Goal: Download file/media

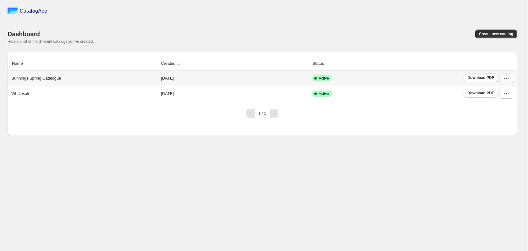
click at [509, 80] on icon "button" at bounding box center [506, 78] width 6 height 6
click at [502, 132] on span "Edit" at bounding box center [506, 135] width 32 height 6
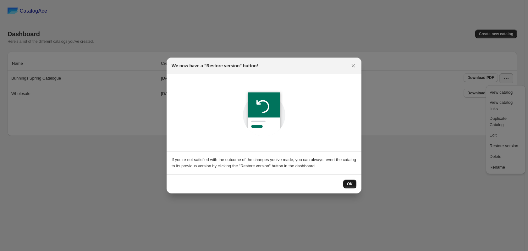
click at [349, 186] on span "OK" at bounding box center [350, 183] width 6 height 5
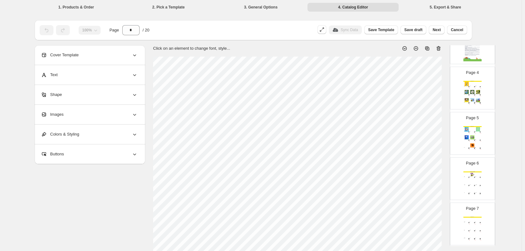
scroll to position [142, 0]
click at [485, 103] on div "Page 4 Spring Crafts Bee Station Bulk Craft, WS $ 8.00 100 Price: $ 4.80 Gnome …" at bounding box center [470, 85] width 40 height 42
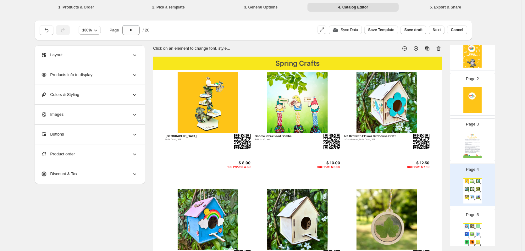
scroll to position [0, 0]
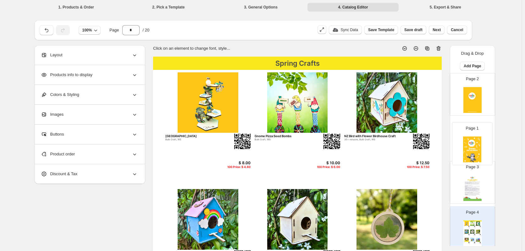
drag, startPoint x: 485, startPoint y: 103, endPoint x: 485, endPoint y: 156, distance: 53.2
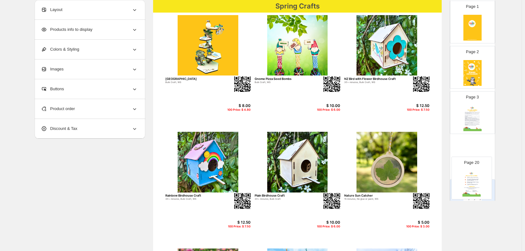
scroll to position [27, 0]
drag, startPoint x: 481, startPoint y: 166, endPoint x: 481, endPoint y: 160, distance: 5.7
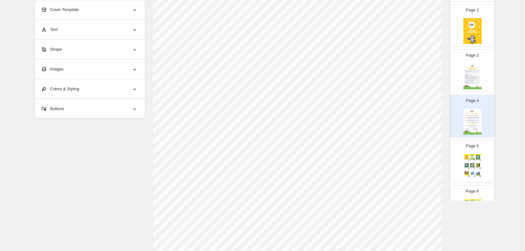
scroll to position [72, 0]
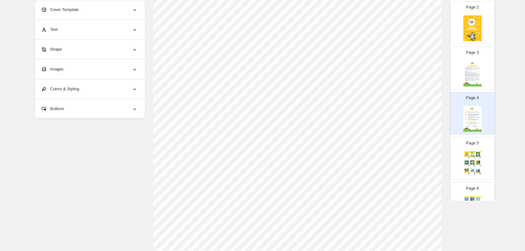
click at [481, 160] on div "Spring Crafts Bee Station Bulk Craft, WS $ 8.00 100 Price: $ 4.80 Gnome Pizza S…" at bounding box center [473, 164] width 18 height 26
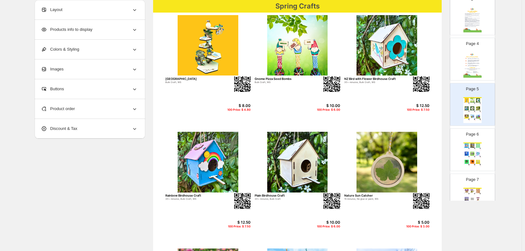
scroll to position [126, 0]
click at [481, 160] on div "Spring Crafts Crawl and Conquer Game 20 minutes, beads, Bulk Craft, Easy, WS $ …" at bounding box center [473, 155] width 18 height 26
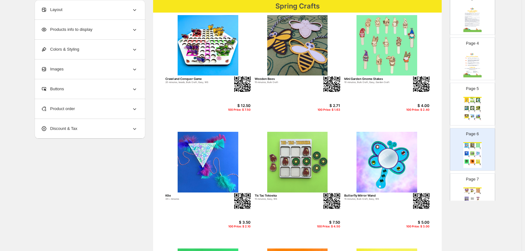
click at [475, 178] on p "Page 7" at bounding box center [472, 179] width 13 height 6
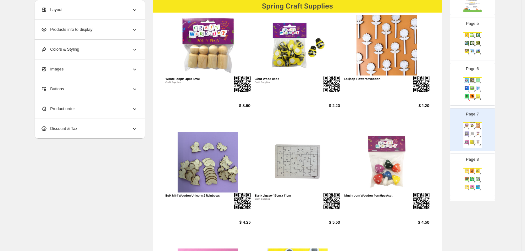
scroll to position [192, 0]
click at [475, 178] on img at bounding box center [477, 178] width 5 height 4
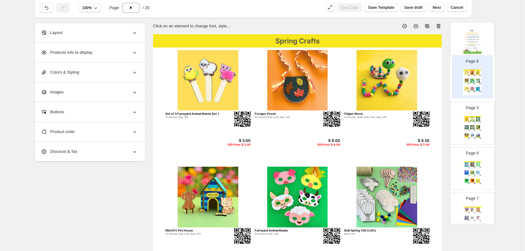
scroll to position [167, 0]
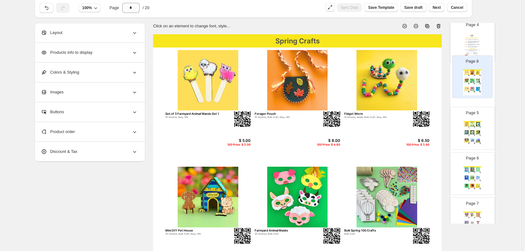
drag, startPoint x: 475, startPoint y: 178, endPoint x: 476, endPoint y: 77, distance: 100.6
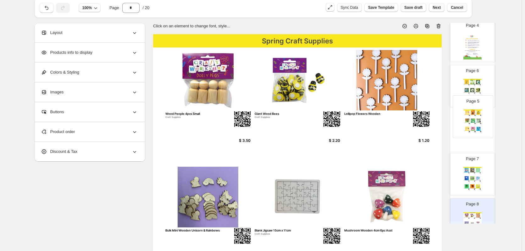
drag, startPoint x: 476, startPoint y: 80, endPoint x: 477, endPoint y: 112, distance: 32.1
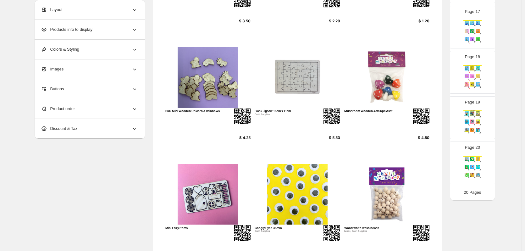
scroll to position [142, 0]
click at [473, 162] on div "We Think You'll Also Like.... Kiwi Bach 20 minutes, Easy, WS $ 12.50 100 Price:…" at bounding box center [473, 169] width 18 height 26
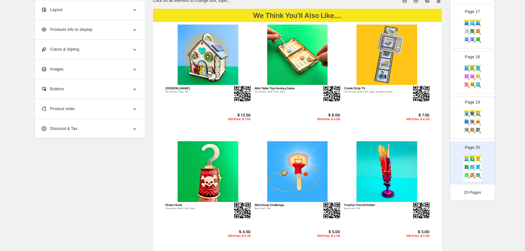
scroll to position [46, 0]
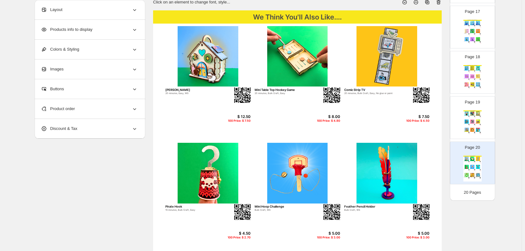
click at [470, 120] on img at bounding box center [472, 122] width 5 height 4
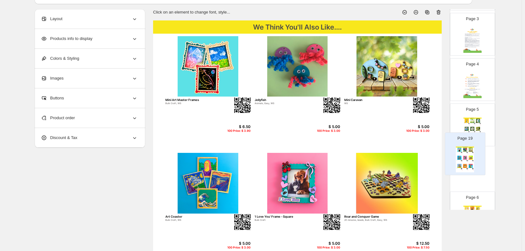
scroll to position [118, 0]
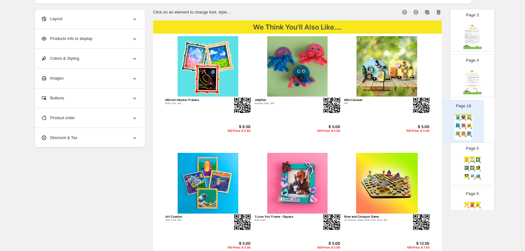
drag, startPoint x: 468, startPoint y: 120, endPoint x: 459, endPoint y: 121, distance: 8.9
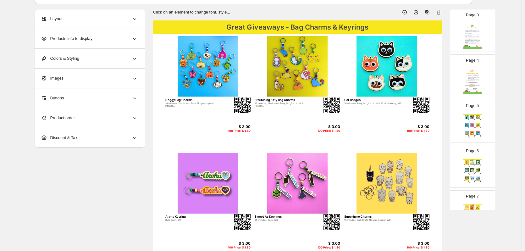
click at [476, 106] on p "Page 5" at bounding box center [472, 106] width 13 height 6
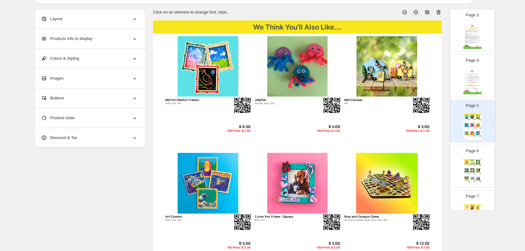
click at [471, 149] on p "Page 6" at bounding box center [472, 151] width 13 height 6
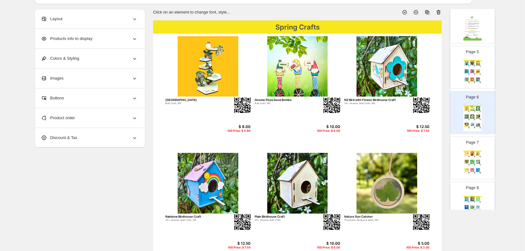
scroll to position [172, 0]
click at [471, 150] on div "Spring Crafts" at bounding box center [473, 150] width 18 height 1
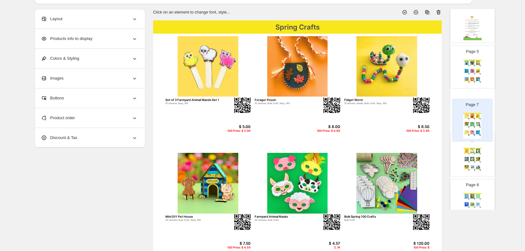
drag, startPoint x: 474, startPoint y: 143, endPoint x: 475, endPoint y: 98, distance: 45.0
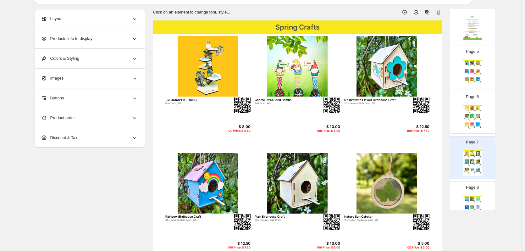
click at [480, 114] on img at bounding box center [477, 116] width 5 height 4
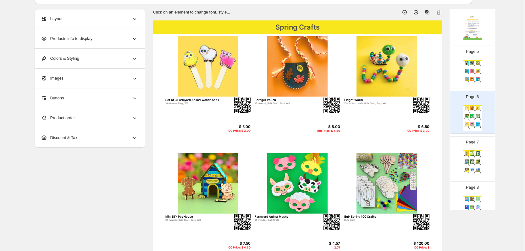
click at [474, 153] on img at bounding box center [472, 153] width 5 height 4
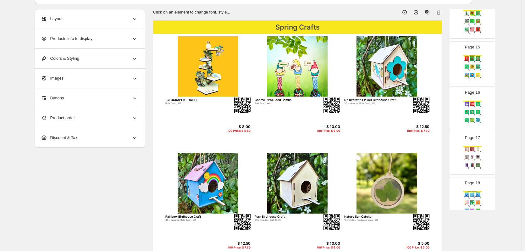
scroll to position [643, 0]
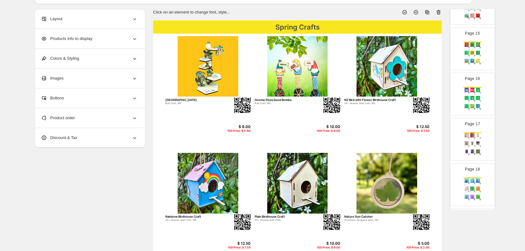
click at [474, 150] on img at bounding box center [472, 151] width 5 height 4
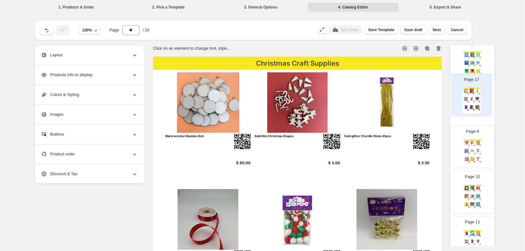
scroll to position [351, 0]
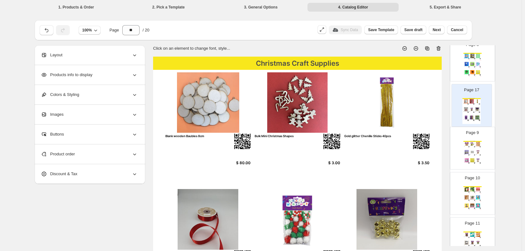
drag, startPoint x: 474, startPoint y: 150, endPoint x: 474, endPoint y: 108, distance: 41.5
click at [474, 108] on div "Page 1 Page 2 Page 3 Page 4 Page 5 We Think You'll Also Like.... Mini Art Maste…" at bounding box center [472, 173] width 45 height 903
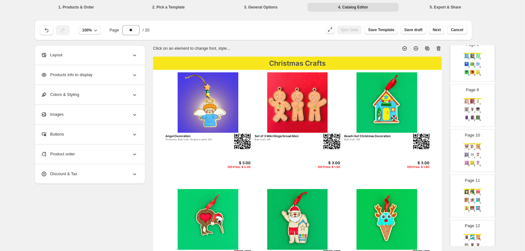
click at [474, 108] on img at bounding box center [472, 109] width 5 height 4
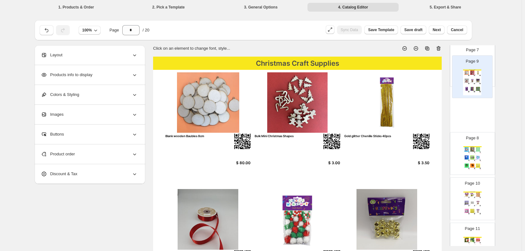
drag, startPoint x: 474, startPoint y: 111, endPoint x: 474, endPoint y: 63, distance: 48.4
click at [474, 63] on div "Page 1 Page 2 Page 3 Page 4 Page 5 We Think You'll Also Like.... Mini Art Maste…" at bounding box center [472, 223] width 45 height 903
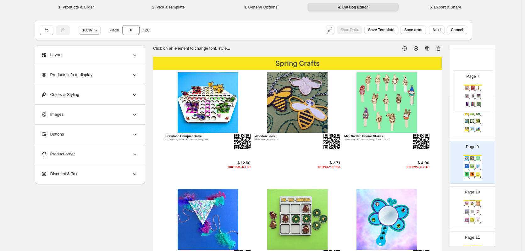
scroll to position [290, 0]
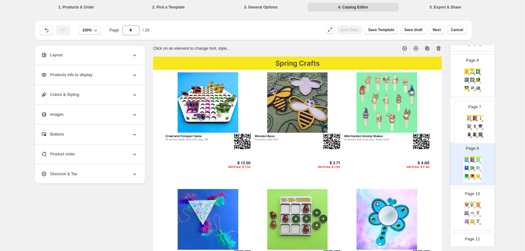
drag, startPoint x: 474, startPoint y: 82, endPoint x: 475, endPoint y: 135, distance: 52.8
click at [475, 135] on div "Page 1 Page 2 Page 3 Page 4 Page 5 We Think You'll Also Like.... Mini Art Maste…" at bounding box center [472, 234] width 45 height 903
click at [472, 166] on div "Spring Crafts Crawl and Conquer Game 20 minutes, beads, Bulk Craft, Easy, WS $ …" at bounding box center [473, 172] width 18 height 26
click at [469, 85] on div "Spring Crafts Bee Station Bulk Craft, WS $ 8.00 100 Price: $ 4.80 Gnome Pizza S…" at bounding box center [473, 82] width 18 height 26
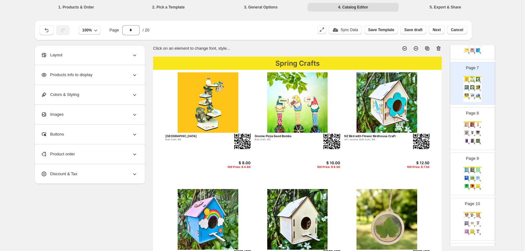
scroll to position [283, 0]
click at [469, 123] on img at bounding box center [466, 124] width 5 height 4
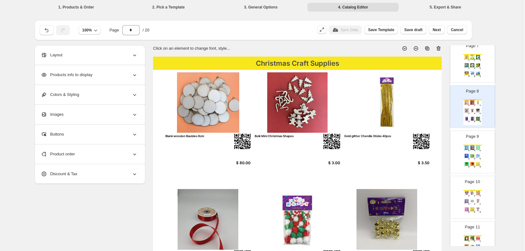
scroll to position [305, 0]
click at [471, 145] on img at bounding box center [472, 147] width 5 height 4
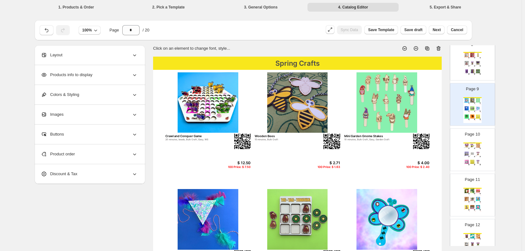
scroll to position [354, 0]
click at [471, 145] on img at bounding box center [472, 144] width 5 height 4
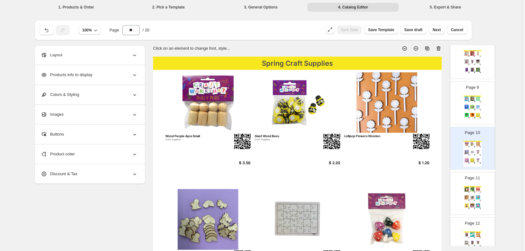
click at [472, 178] on p "Page 11" at bounding box center [472, 178] width 15 height 6
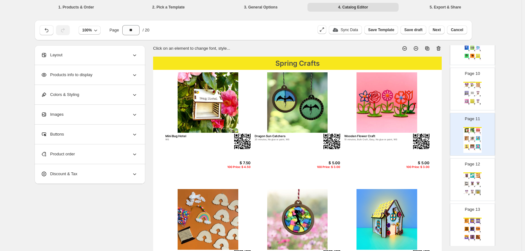
scroll to position [414, 0]
click at [470, 183] on img at bounding box center [472, 183] width 5 height 4
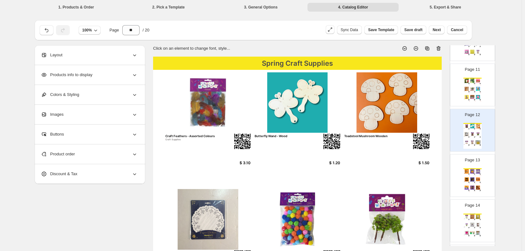
scroll to position [463, 0]
click at [470, 183] on div "[DATE] Crafts [DATE] Glow-in-the-dark Keyring $ 3.50 100 Price: $ 2.10 [DATE] J…" at bounding box center [473, 181] width 18 height 26
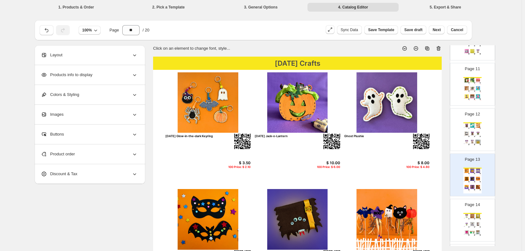
click at [470, 222] on div "[DATE] Craft Supplies Glow In The Dark Stars w/Sticker 3cm 80pc Craft Supplies …" at bounding box center [473, 226] width 18 height 26
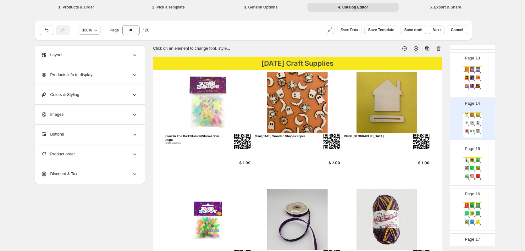
scroll to position [567, 0]
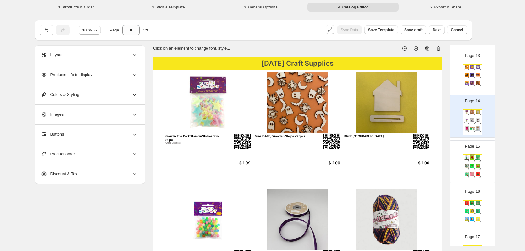
click at [480, 162] on div "100 Price: $ 3.00" at bounding box center [480, 162] width 2 height 0
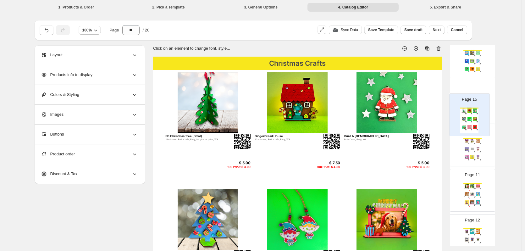
scroll to position [399, 0]
drag, startPoint x: 470, startPoint y: 164, endPoint x: 467, endPoint y: 103, distance: 61.1
click at [467, 103] on div "Page 1 Page 2 Page 3 Page 4 Page 5 We Think You'll Also Like.... Mini Art Maste…" at bounding box center [472, 125] width 45 height 903
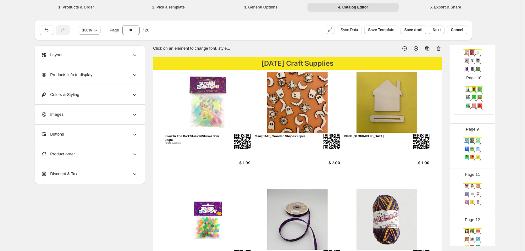
scroll to position [354, 0]
drag, startPoint x: 468, startPoint y: 139, endPoint x: 469, endPoint y: 85, distance: 53.8
click at [469, 85] on div "Page 1 Page 2 Page 3 Page 4 Page 5 We Think You'll Also Like.... Mini Art Maste…" at bounding box center [472, 170] width 45 height 903
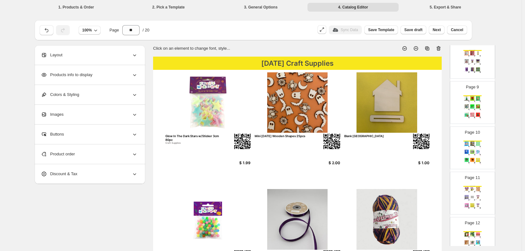
click at [475, 152] on img at bounding box center [477, 152] width 5 height 4
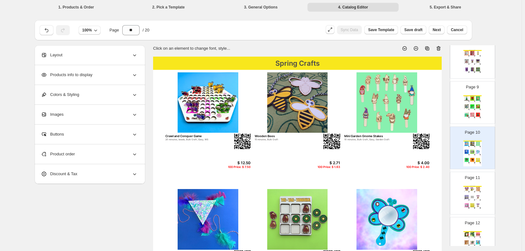
click at [471, 188] on img at bounding box center [472, 189] width 5 height 4
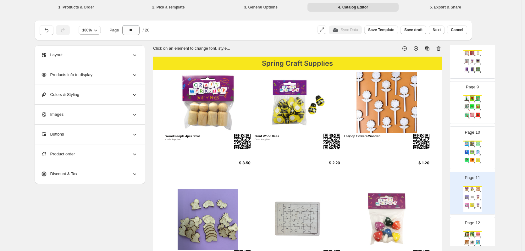
click at [471, 222] on p "Page 12" at bounding box center [472, 223] width 15 height 6
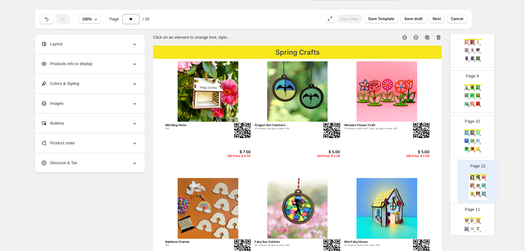
scroll to position [354, 0]
drag, startPoint x: 470, startPoint y: 227, endPoint x: 475, endPoint y: 164, distance: 63.0
click at [475, 164] on div "Page 1 Page 2 Page 3 Page 4 Page 5 We Think You'll Also Like.... Mini Art Maste…" at bounding box center [472, 159] width 45 height 903
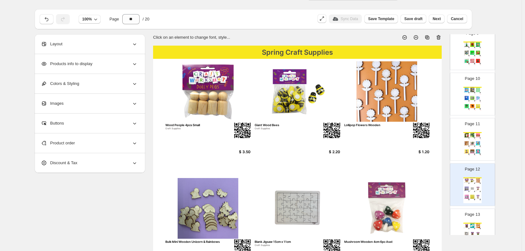
scroll to position [403, 0]
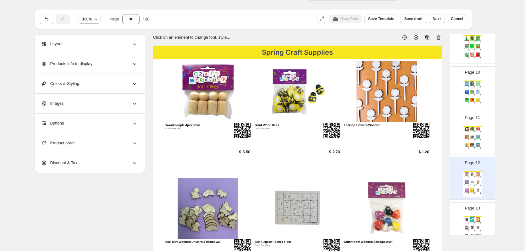
click at [478, 178] on div "Spring Craft Supplies Wood People 4pcs Small Craft Supplies $ 3.50 Giant Wood B…" at bounding box center [473, 184] width 18 height 26
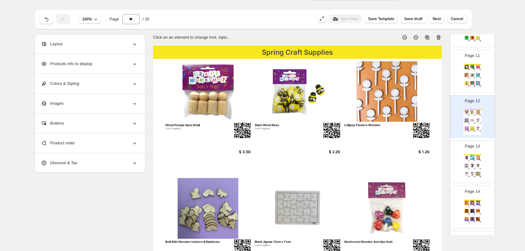
scroll to position [466, 0]
click at [478, 166] on img at bounding box center [477, 165] width 5 height 4
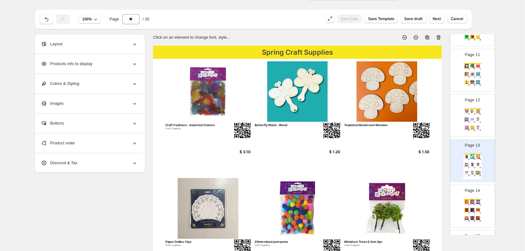
click at [471, 192] on p "Page 14" at bounding box center [472, 190] width 15 height 6
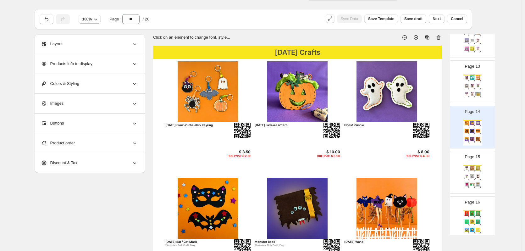
scroll to position [545, 0]
click at [471, 176] on img at bounding box center [472, 176] width 5 height 4
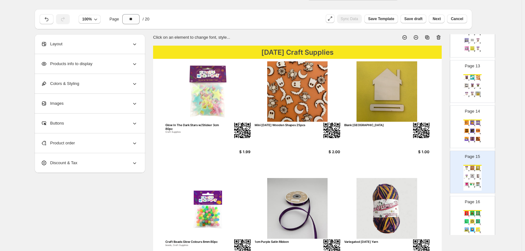
click at [470, 212] on img at bounding box center [472, 213] width 5 height 4
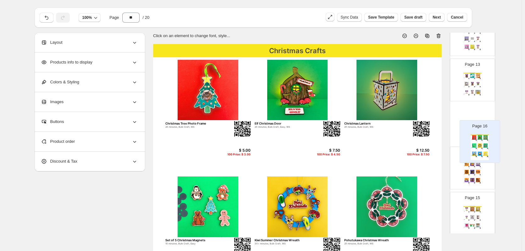
scroll to position [546, 0]
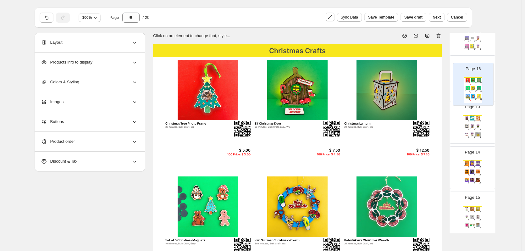
drag, startPoint x: 470, startPoint y: 212, endPoint x: 471, endPoint y: 76, distance: 135.5
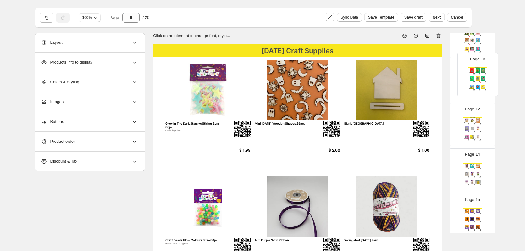
scroll to position [491, 0]
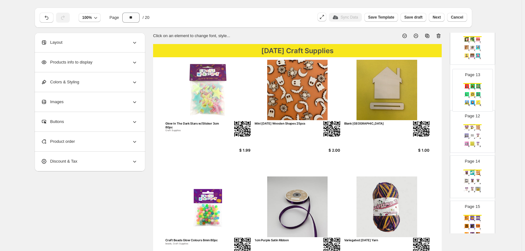
drag, startPoint x: 469, startPoint y: 113, endPoint x: 470, endPoint y: 78, distance: 34.6
click at [470, 78] on div "Page 1 Page 2 Page 3 Page 4 Page 5 We Think You'll Also Like.... Mini Art Maste…" at bounding box center [472, 20] width 45 height 903
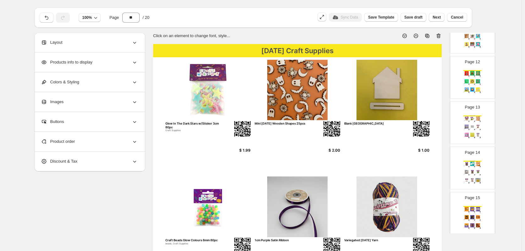
scroll to position [503, 0]
click at [472, 125] on img at bounding box center [472, 126] width 5 height 4
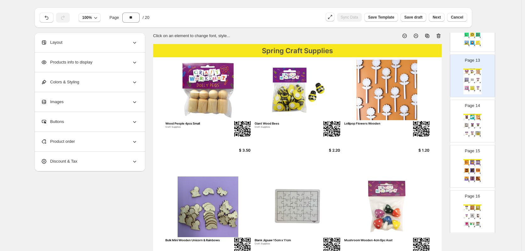
scroll to position [550, 0]
click at [472, 130] on div "Spring Craft Supplies Craft Feathers - Assorted Colours Craft Supplies $ 3.10 B…" at bounding box center [473, 127] width 18 height 26
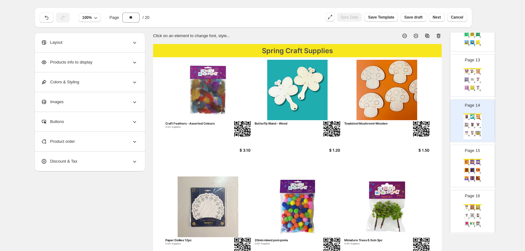
click at [473, 159] on div "[DATE] Crafts" at bounding box center [473, 159] width 18 height 1
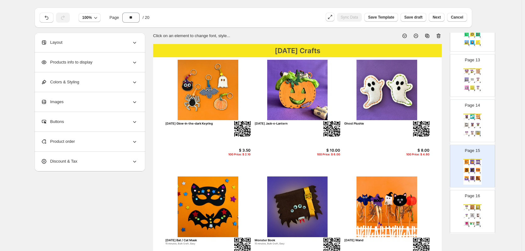
click at [472, 200] on div "Page 16 [DATE] Craft Supplies Glow In The Dark Stars w/Sticker 3cm 80pc Craft S…" at bounding box center [470, 209] width 40 height 42
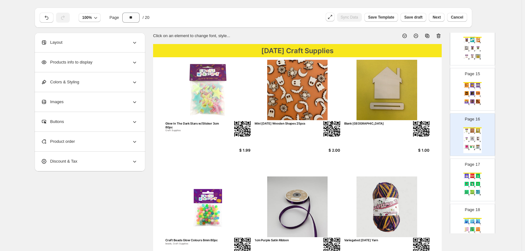
scroll to position [629, 0]
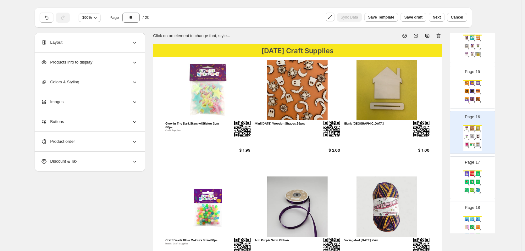
click at [472, 186] on div "Christmas Crafts Angel Decoration 15 minutes, Bulk Craft, No glue or paint, WS …" at bounding box center [473, 183] width 18 height 26
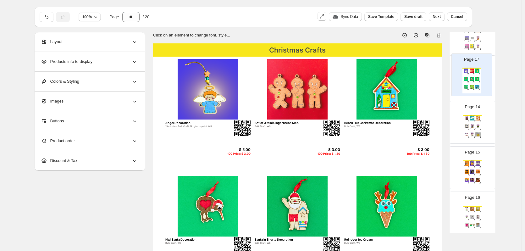
scroll to position [585, 0]
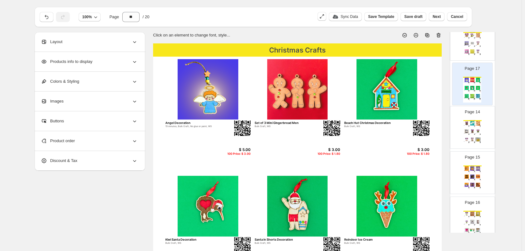
drag, startPoint x: 474, startPoint y: 195, endPoint x: 474, endPoint y: 74, distance: 120.8
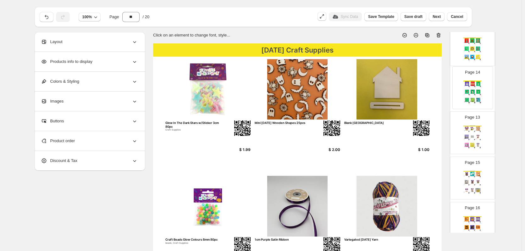
scroll to position [534, 0]
drag, startPoint x: 475, startPoint y: 114, endPoint x: 475, endPoint y: 81, distance: 33.0
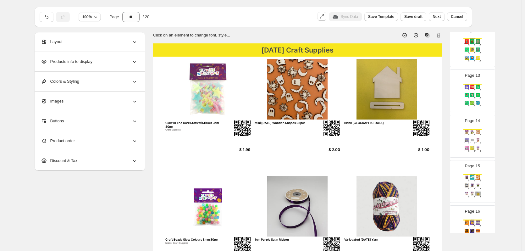
click at [474, 85] on img at bounding box center [472, 87] width 5 height 4
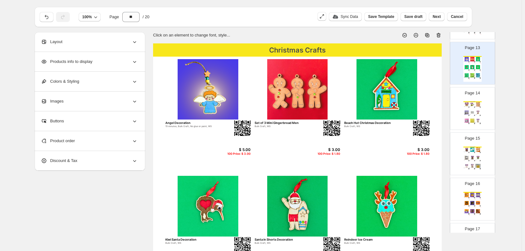
scroll to position [562, 0]
click at [469, 107] on div "Spring Craft Supplies Wood People 4pcs Small Craft Supplies $ 3.50 Giant Wood B…" at bounding box center [473, 114] width 18 height 26
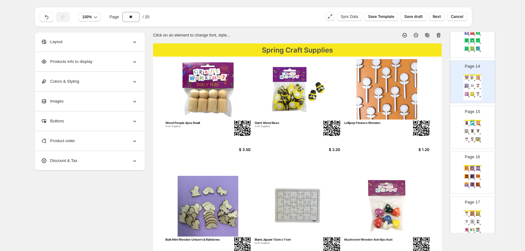
scroll to position [588, 0]
click at [469, 119] on div "Page 15 Spring Craft Supplies Craft Feathers - Assorted Colours Craft Supplies …" at bounding box center [470, 124] width 40 height 42
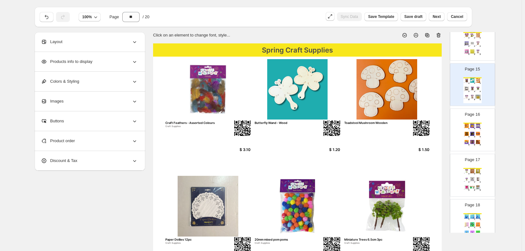
scroll to position [631, 0]
click at [469, 123] on div "[DATE] Crafts" at bounding box center [473, 122] width 18 height 1
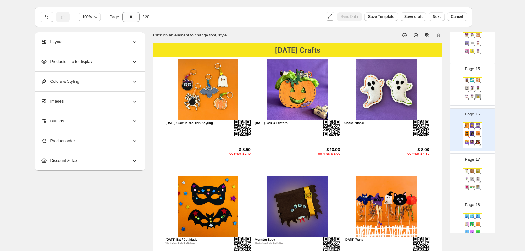
click at [464, 178] on div "[DATE] Craft Supplies Glow In The Dark Stars w/Sticker 3cm 80pc Craft Supplies …" at bounding box center [473, 181] width 18 height 26
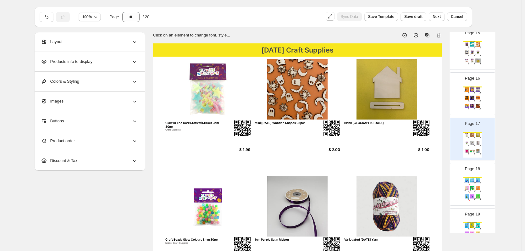
scroll to position [667, 0]
click at [465, 179] on img at bounding box center [466, 180] width 5 height 4
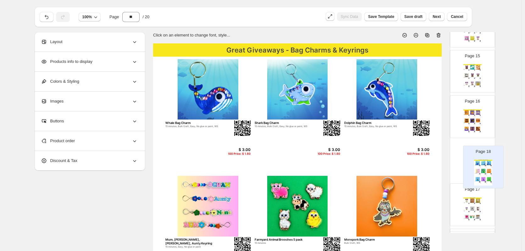
scroll to position [14, 0]
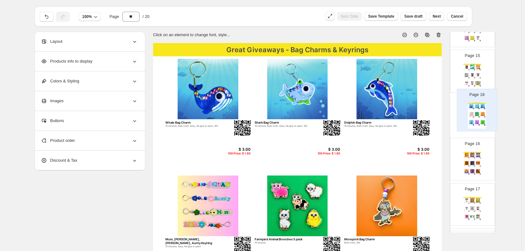
drag, startPoint x: 467, startPoint y: 204, endPoint x: 474, endPoint y: 98, distance: 105.6
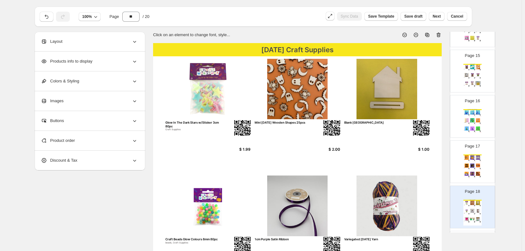
click at [479, 113] on img at bounding box center [477, 112] width 5 height 4
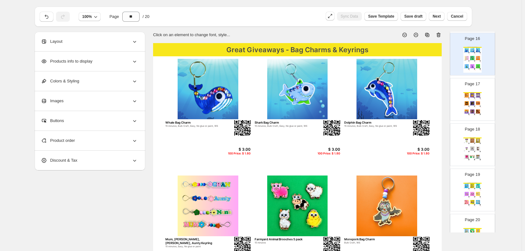
scroll to position [706, 0]
click at [468, 193] on img at bounding box center [466, 194] width 5 height 4
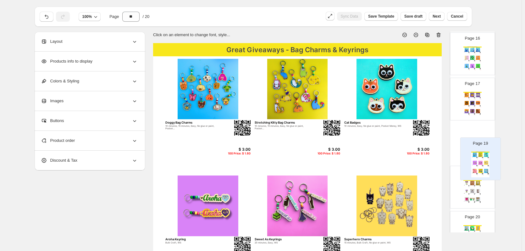
scroll to position [707, 0]
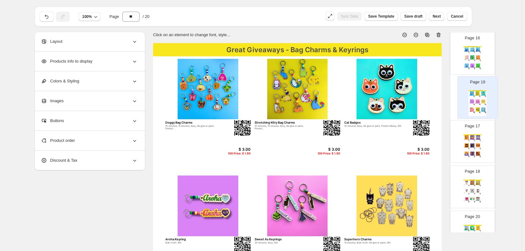
drag, startPoint x: 468, startPoint y: 193, endPoint x: 475, endPoint y: 91, distance: 103.1
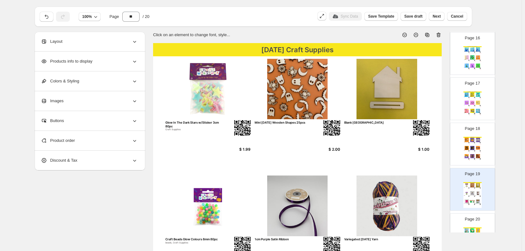
click at [477, 141] on img at bounding box center [477, 140] width 5 height 4
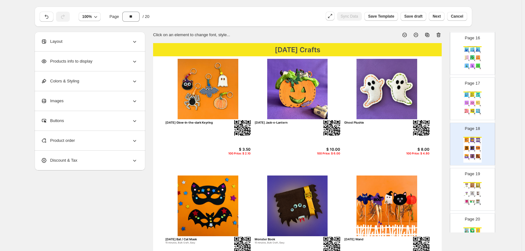
click at [477, 178] on div "Page 19 [DATE] Craft Supplies Glow In The Dark Stars w/Sticker 3cm 80pc Craft S…" at bounding box center [470, 187] width 40 height 42
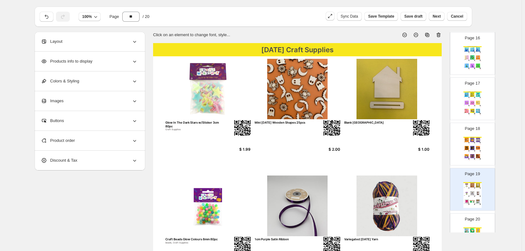
click at [471, 227] on div "We Think You'll Also Like...." at bounding box center [473, 227] width 18 height 1
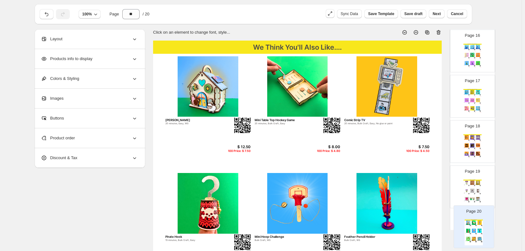
scroll to position [708, 0]
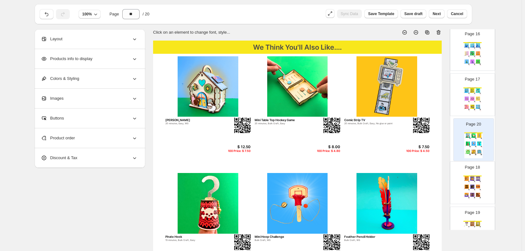
drag, startPoint x: 471, startPoint y: 225, endPoint x: 473, endPoint y: 128, distance: 96.6
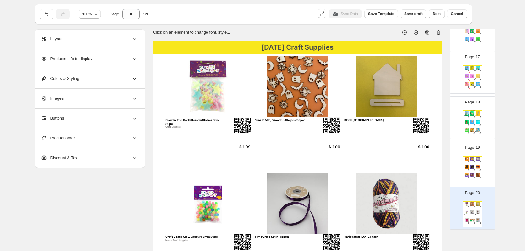
scroll to position [731, 0]
click at [479, 164] on div "[DATE] Crafts [DATE] Glow-in-the-dark Keyring $ 3.50 100 Price: $ 2.10 [DATE] J…" at bounding box center [473, 168] width 18 height 26
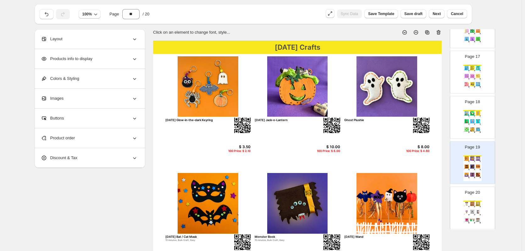
scroll to position [747, 0]
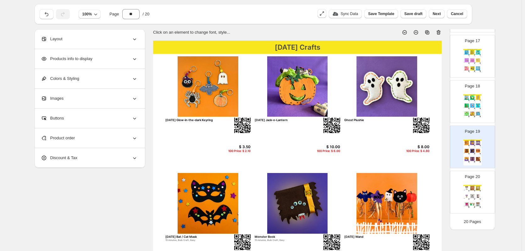
click at [474, 193] on div "[DATE] Craft Supplies Glow In The Dark Stars w/Sticker 3cm 80pc Craft Supplies …" at bounding box center [473, 198] width 18 height 26
type input "**"
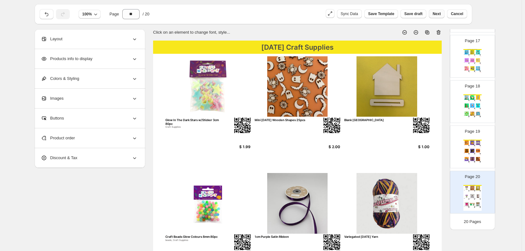
click at [438, 16] on span "Next" at bounding box center [437, 13] width 8 height 5
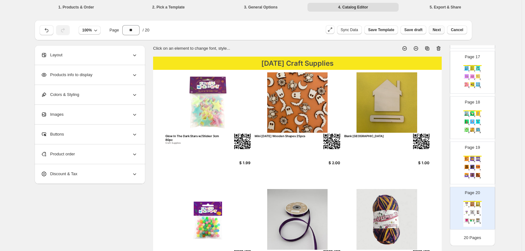
scroll to position [16, 0]
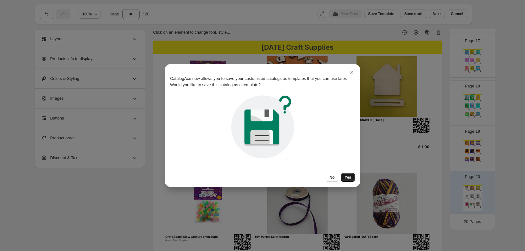
click at [347, 179] on span "Yes" at bounding box center [348, 177] width 7 height 5
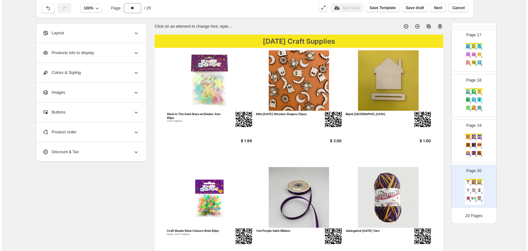
scroll to position [0, 0]
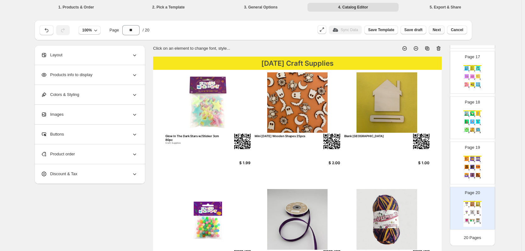
click at [440, 27] on span "Next" at bounding box center [437, 29] width 8 height 5
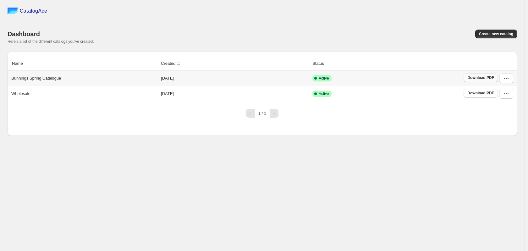
click at [483, 77] on span "Download PDF" at bounding box center [481, 77] width 27 height 5
